Goal: Information Seeking & Learning: Understand process/instructions

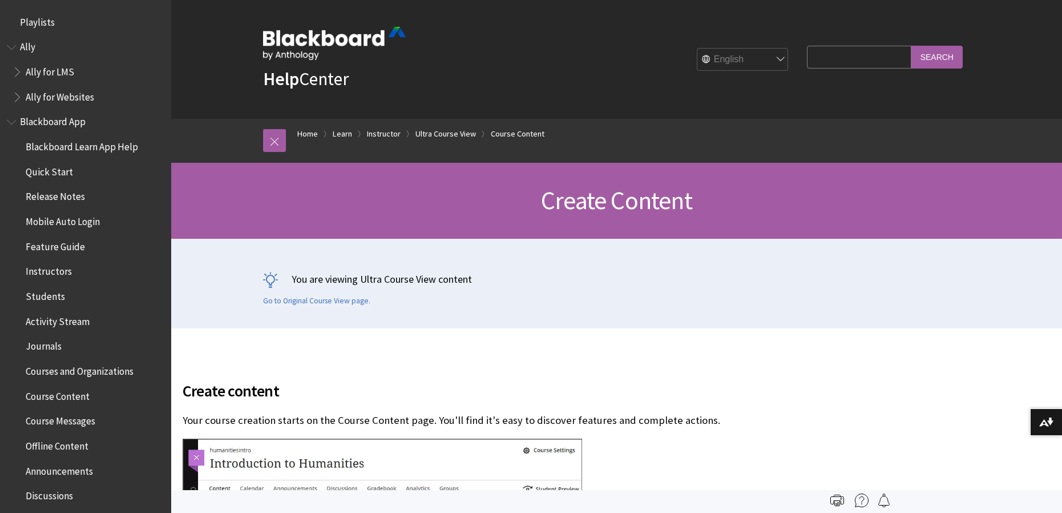
scroll to position [1713, 0]
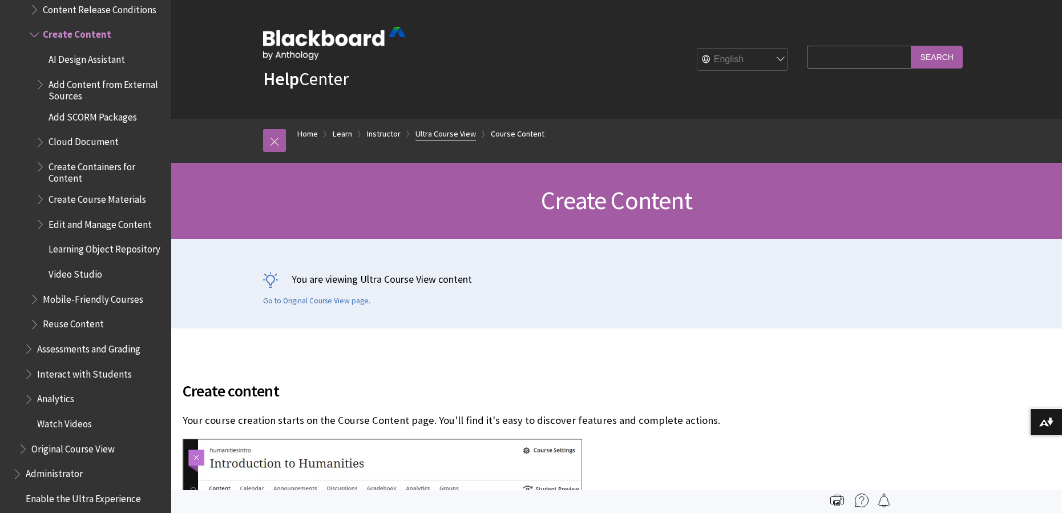
click at [438, 131] on link "Ultra Course View" at bounding box center [446, 134] width 61 height 14
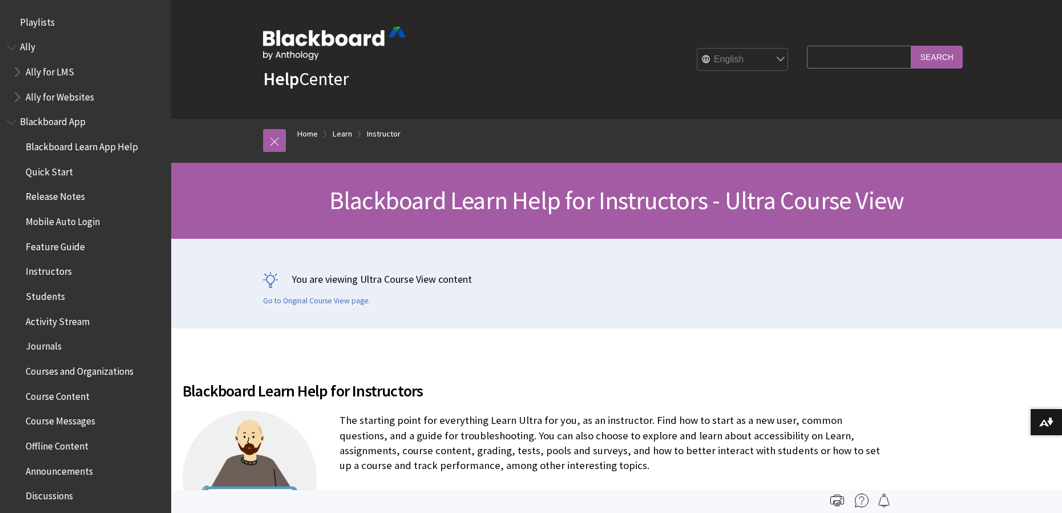
scroll to position [1382, 0]
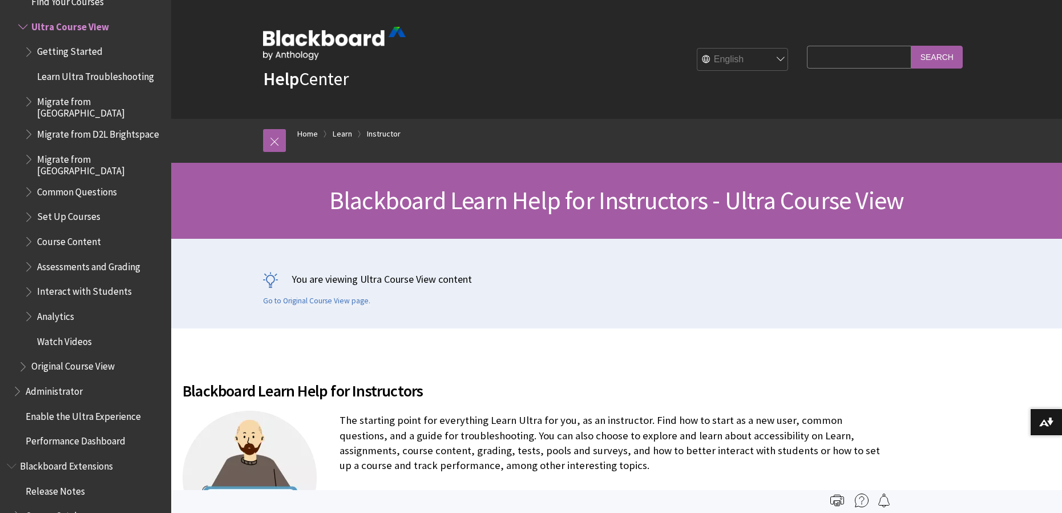
click at [825, 59] on input "Search Query" at bounding box center [859, 57] width 104 height 22
type input "add picture to instuctor"
click at [933, 51] on input "Search" at bounding box center [937, 57] width 51 height 22
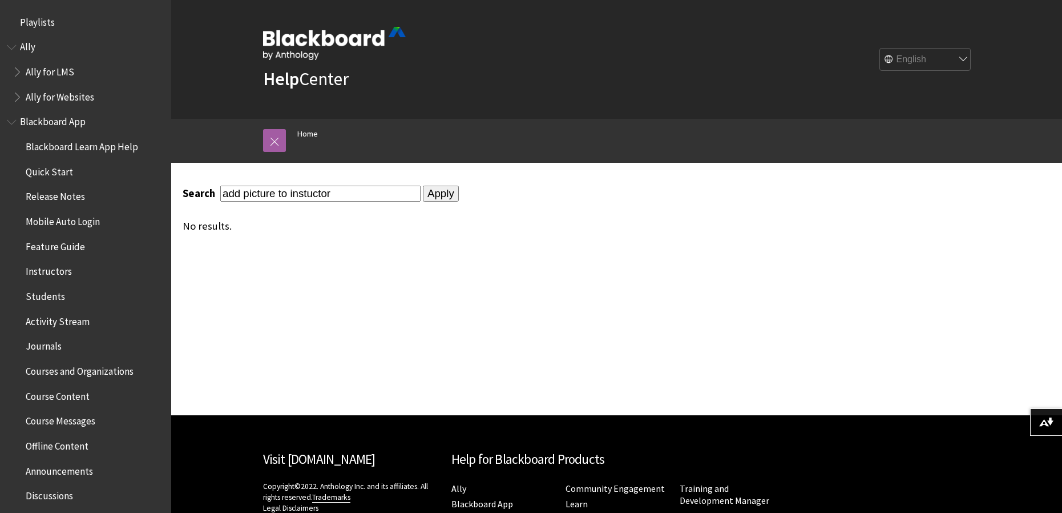
click at [308, 194] on input "add picture to instuctor" at bounding box center [320, 193] width 200 height 15
type input "add picture to instructor"
click at [436, 192] on input "Apply" at bounding box center [441, 194] width 36 height 16
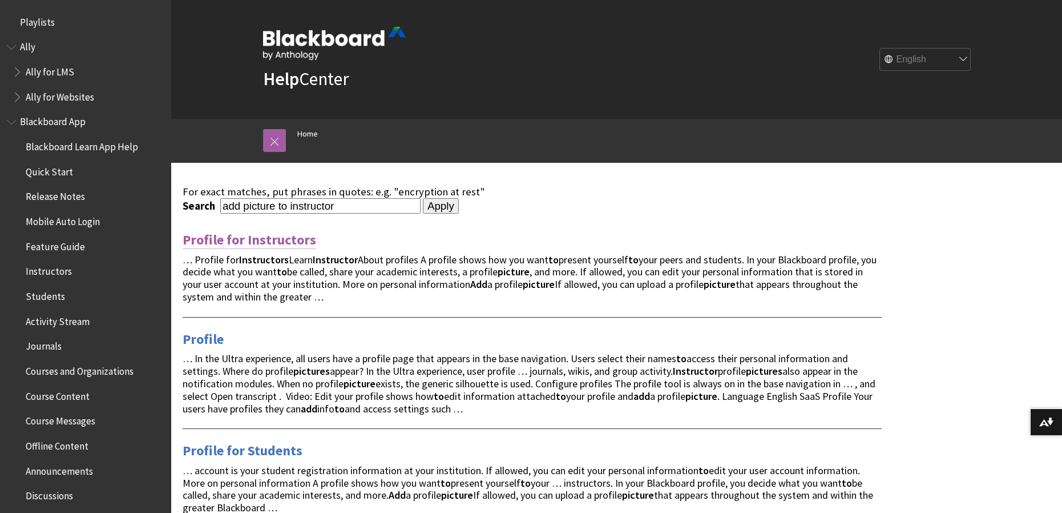
click at [242, 237] on link "Profile for Instructors" at bounding box center [250, 240] width 134 height 18
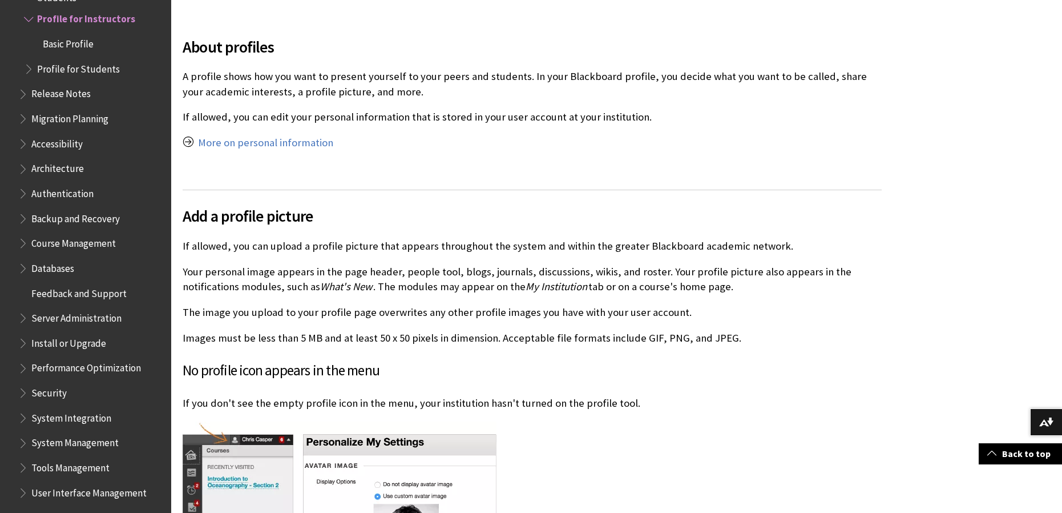
scroll to position [428, 0]
